Goal: Information Seeking & Learning: Check status

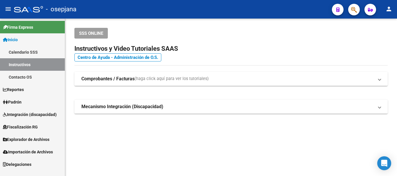
click at [18, 105] on span "Padrón" at bounding box center [12, 102] width 19 height 6
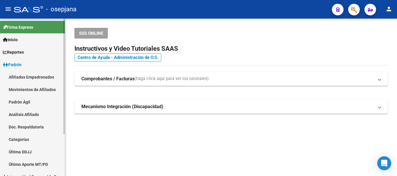
click at [27, 115] on link "Análisis Afiliado" at bounding box center [32, 114] width 65 height 13
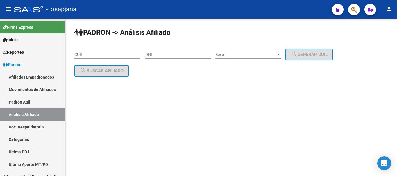
click at [99, 54] on input "CUIL" at bounding box center [107, 54] width 66 height 5
paste input "20-35143278-1"
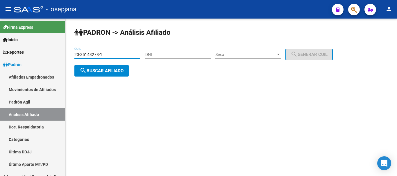
type input "20-35143278-1"
click at [97, 71] on span "search Buscar afiliado" at bounding box center [102, 70] width 44 height 5
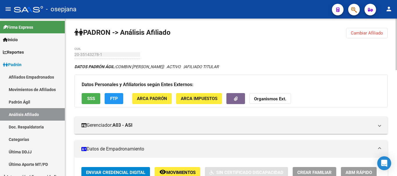
click at [115, 98] on span "FTP" at bounding box center [114, 99] width 8 height 5
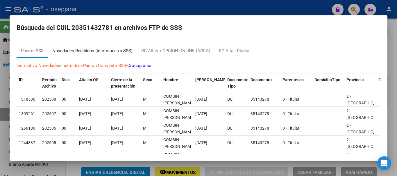
click at [97, 53] on div "Novedades Recibidas (informadas x SSS)" at bounding box center [92, 51] width 80 height 7
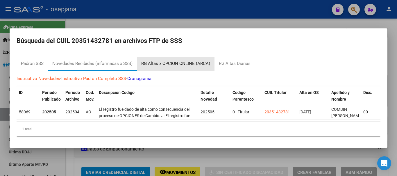
click at [185, 58] on div "RG Altas x OPCION ONLINE (ARCA)" at bounding box center [176, 64] width 78 height 14
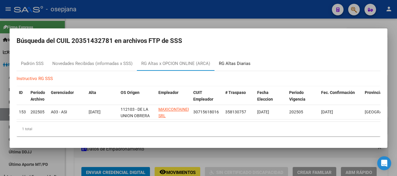
click at [238, 63] on div "RG Altas Diarias" at bounding box center [235, 63] width 32 height 7
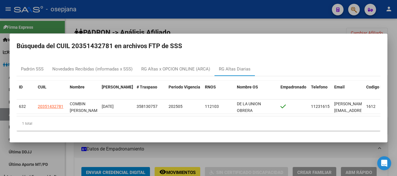
click at [215, 29] on div at bounding box center [198, 88] width 397 height 176
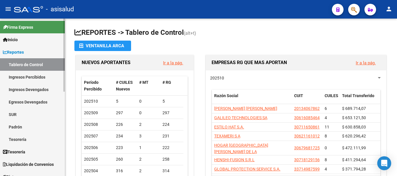
click at [16, 52] on span "Reportes" at bounding box center [13, 52] width 21 height 6
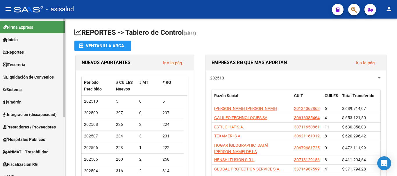
click at [22, 103] on span "Padrón" at bounding box center [12, 102] width 19 height 6
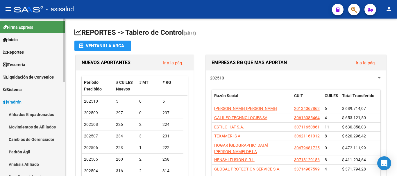
click at [24, 165] on link "Análisis Afiliado" at bounding box center [32, 164] width 65 height 13
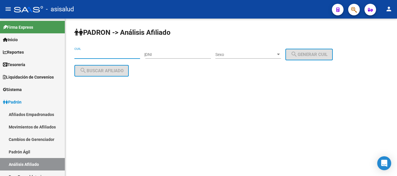
click at [100, 55] on input "CUIL" at bounding box center [107, 54] width 66 height 5
paste input "20-31375065-6"
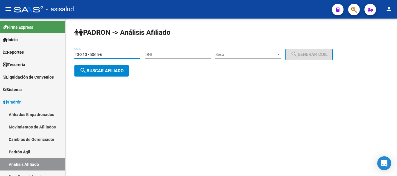
type input "20-31375065-6"
click at [99, 74] on button "search Buscar afiliado" at bounding box center [101, 71] width 54 height 12
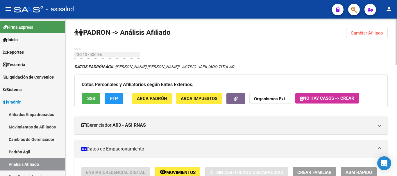
click at [116, 101] on span "FTP" at bounding box center [114, 99] width 8 height 5
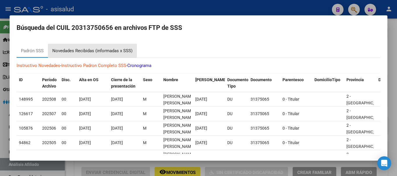
click at [75, 51] on div "Novedades Recibidas (informadas x SSS)" at bounding box center [92, 51] width 80 height 7
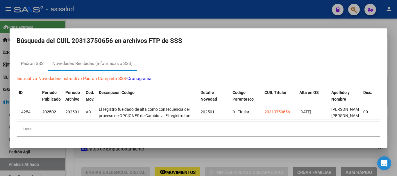
click at [144, 15] on div at bounding box center [198, 88] width 397 height 176
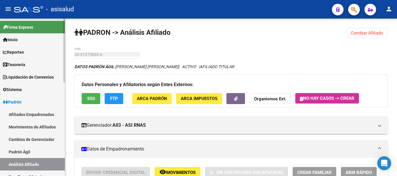
click at [28, 128] on link "Movimientos de Afiliados" at bounding box center [32, 127] width 65 height 13
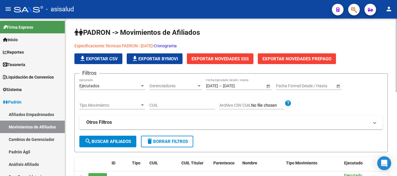
click at [174, 45] on link "Cronograma" at bounding box center [165, 46] width 23 height 5
